Goal: Task Accomplishment & Management: Use online tool/utility

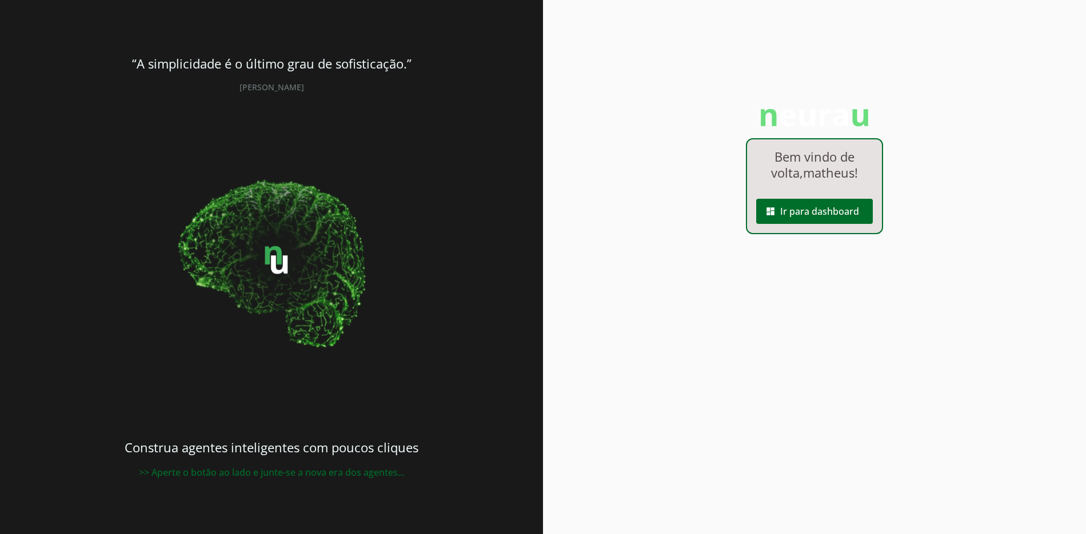
click at [843, 211] on span at bounding box center [814, 211] width 117 height 27
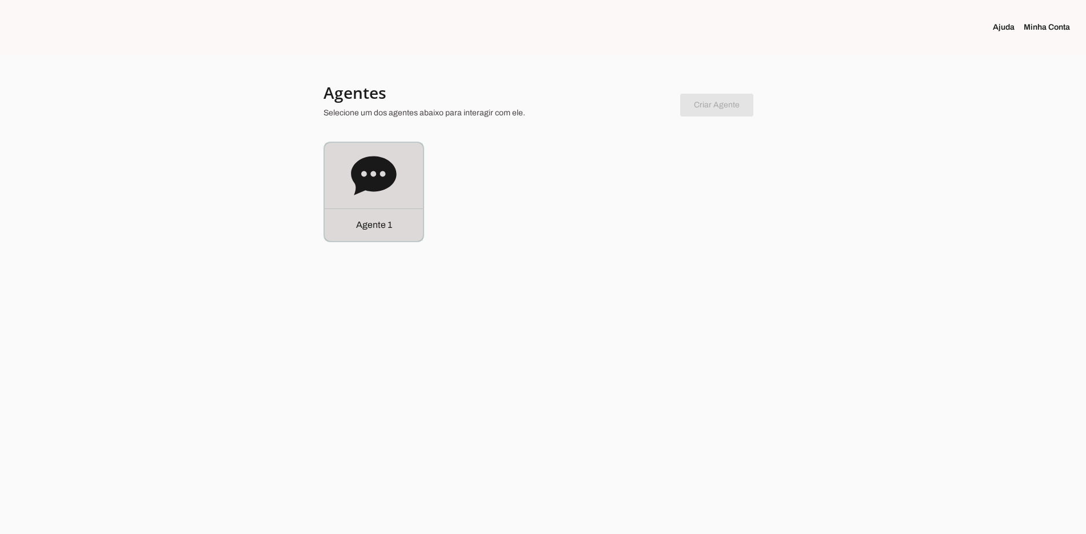
click at [398, 232] on div "Agente 1" at bounding box center [374, 225] width 98 height 33
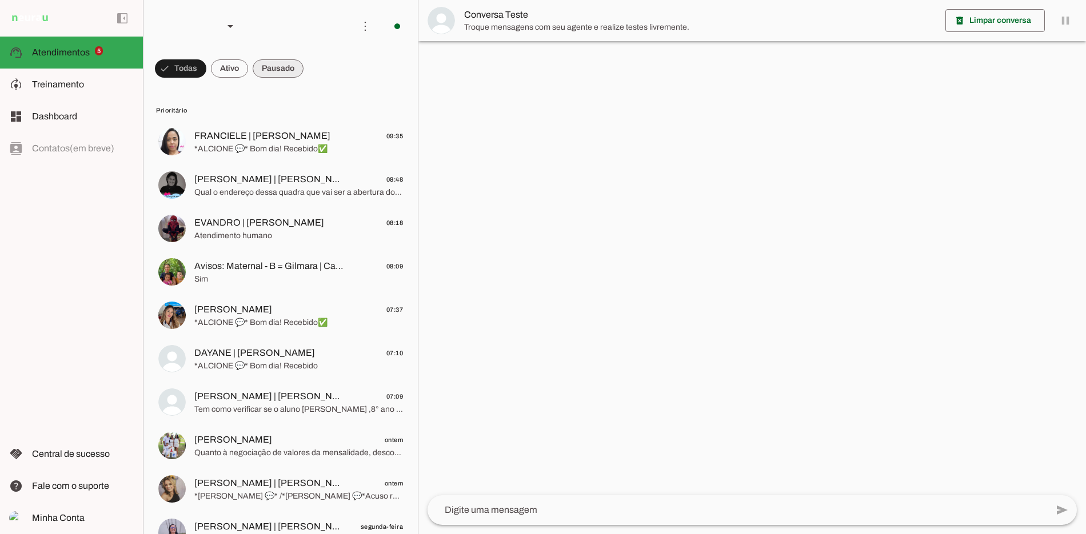
click at [281, 67] on span at bounding box center [278, 68] width 51 height 27
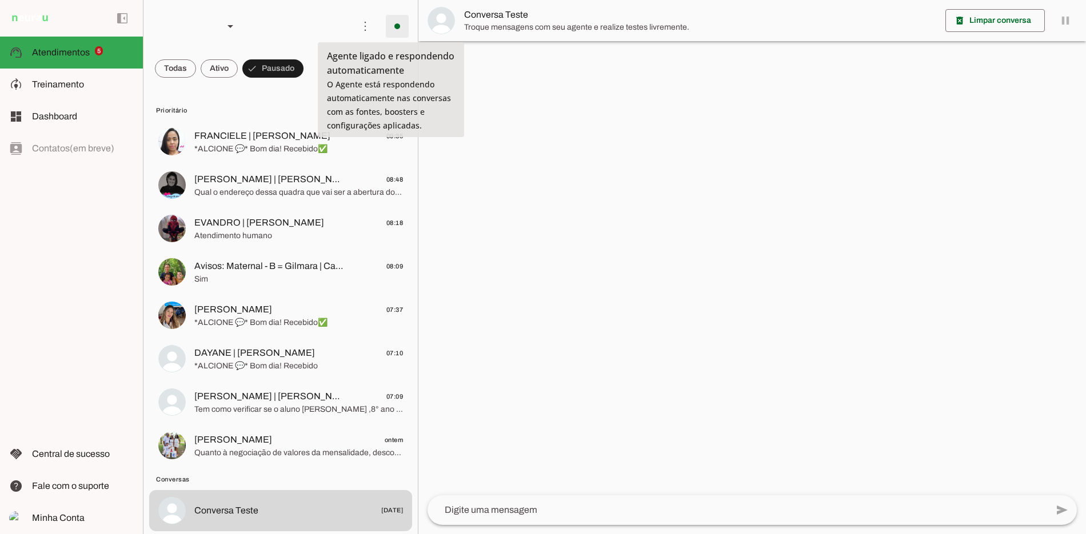
click at [394, 29] on span at bounding box center [397, 26] width 27 height 27
click at [352, 34] on span at bounding box center [365, 26] width 27 height 27
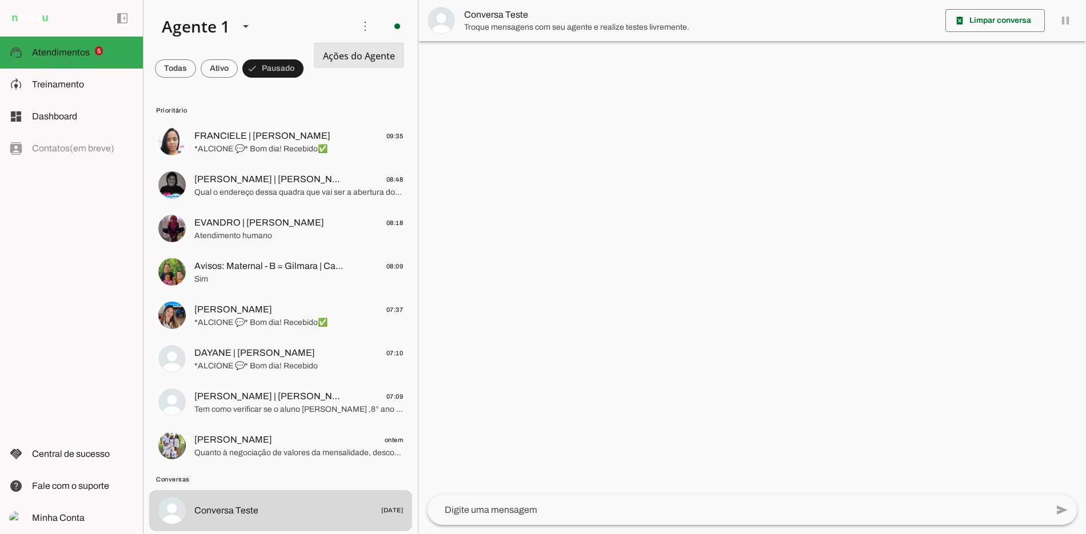
click at [491, 50] on md-item "Ativar chats em massa" at bounding box center [523, 69] width 64 height 55
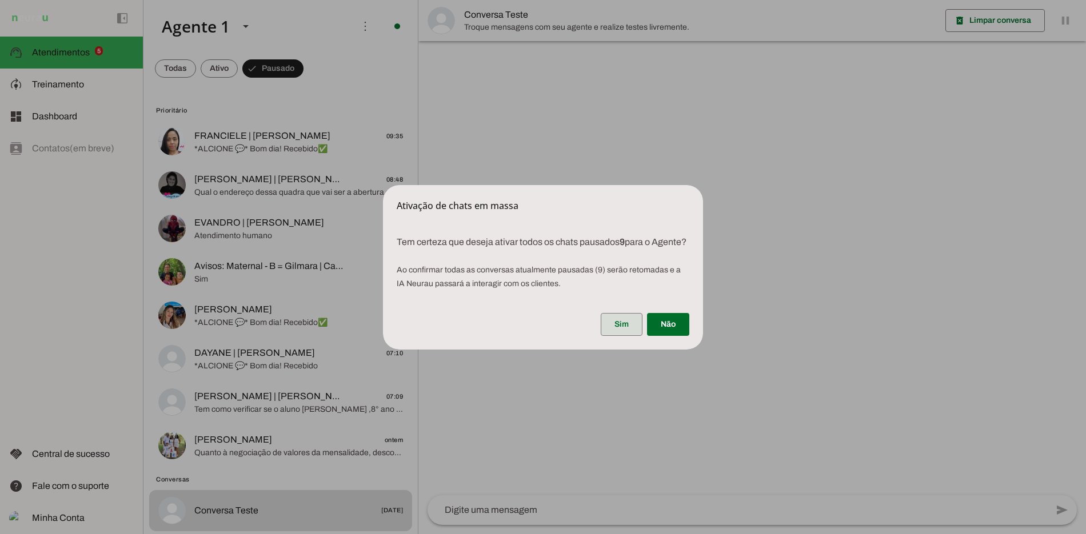
click at [627, 333] on span at bounding box center [622, 324] width 42 height 27
